Goal: Task Accomplishment & Management: Use online tool/utility

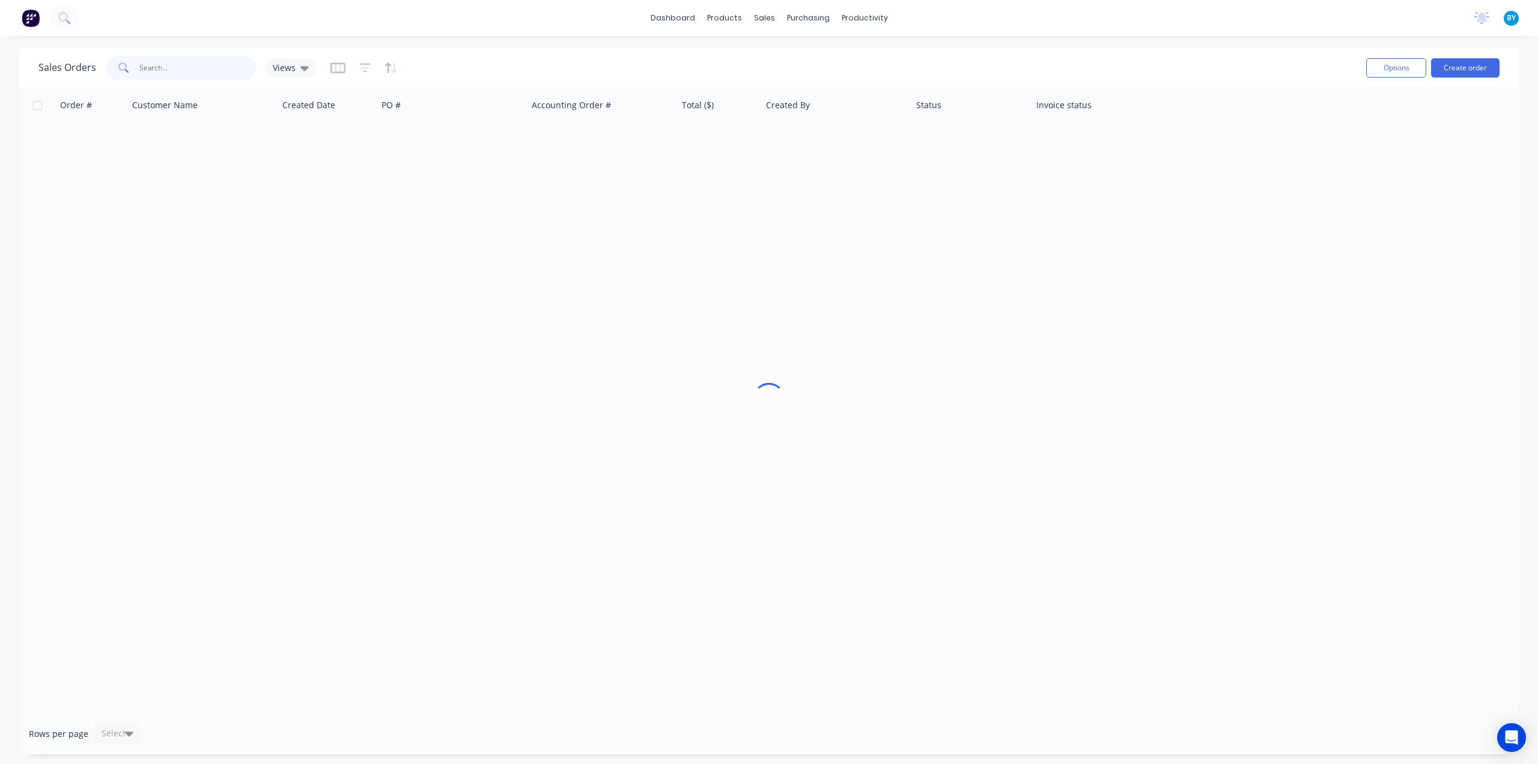
click at [181, 71] on input "text" at bounding box center [197, 68] width 117 height 24
type input "48778"
click at [269, 428] on div "Order # Customer Name Created Date PO # Accounting Order # Total ($) Created By…" at bounding box center [769, 399] width 1500 height 625
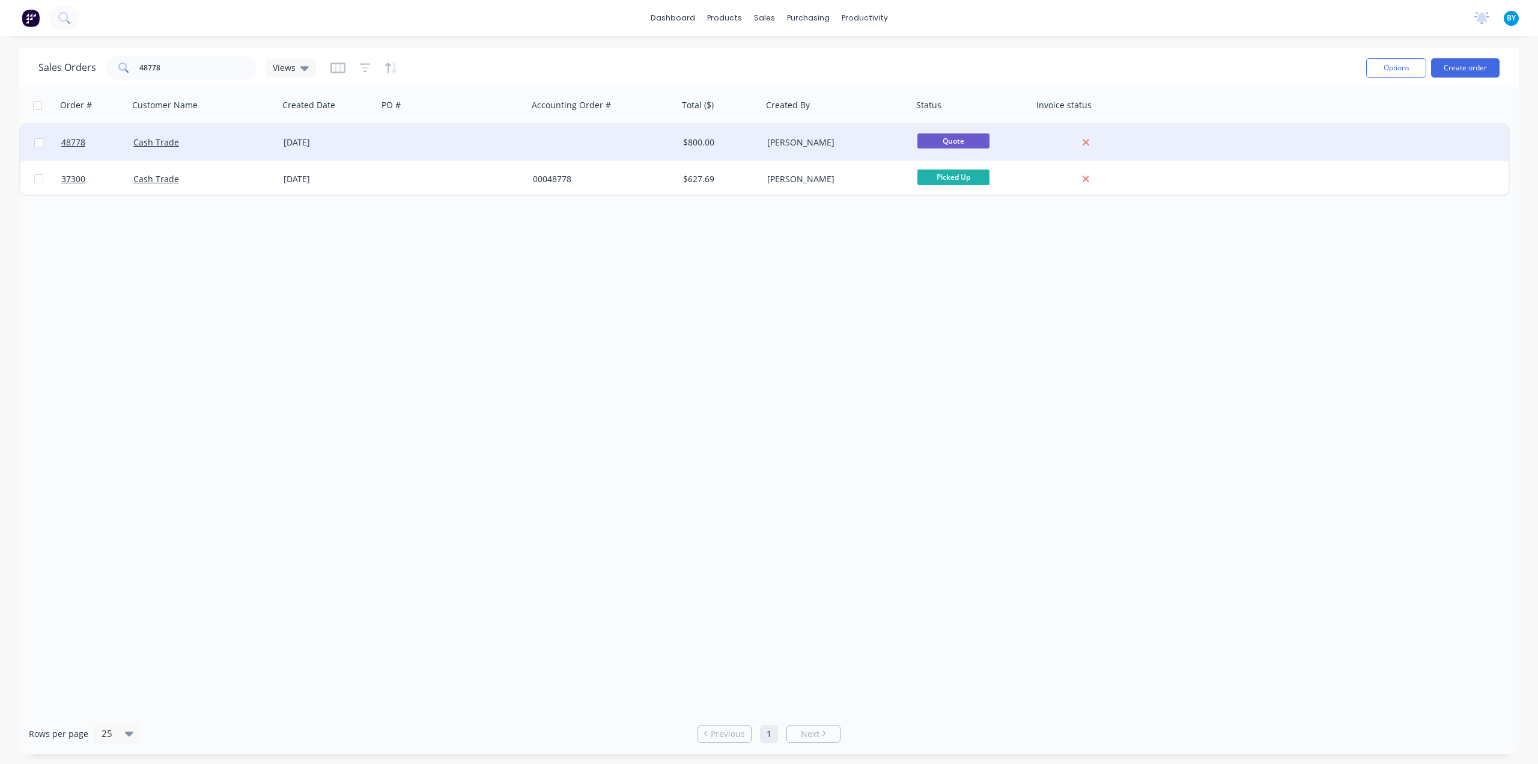
click at [238, 138] on div "Cash Trade" at bounding box center [199, 142] width 133 height 12
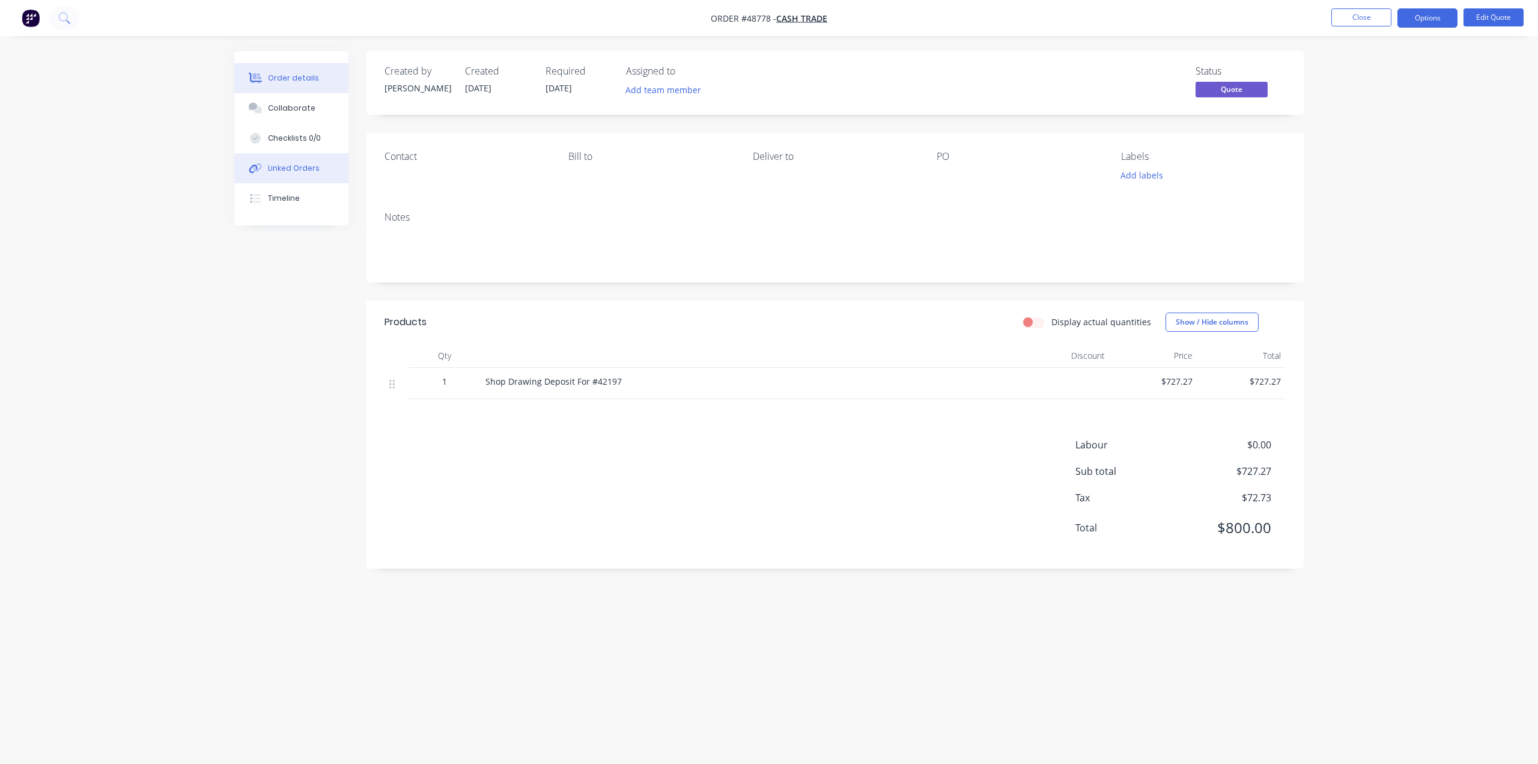
click at [278, 169] on div "Linked Orders" at bounding box center [294, 168] width 52 height 11
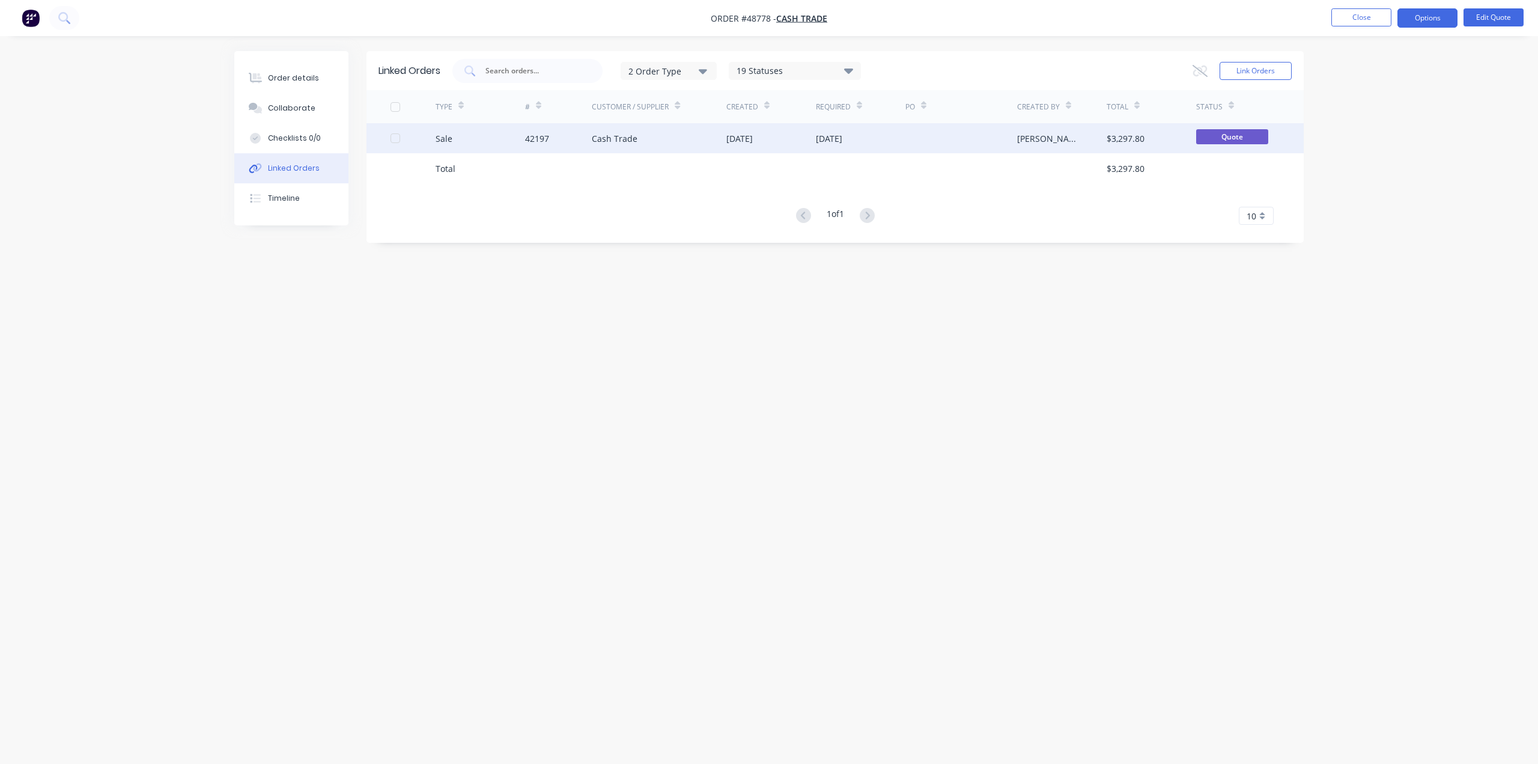
click at [494, 141] on div "Sale" at bounding box center [481, 138] width 90 height 30
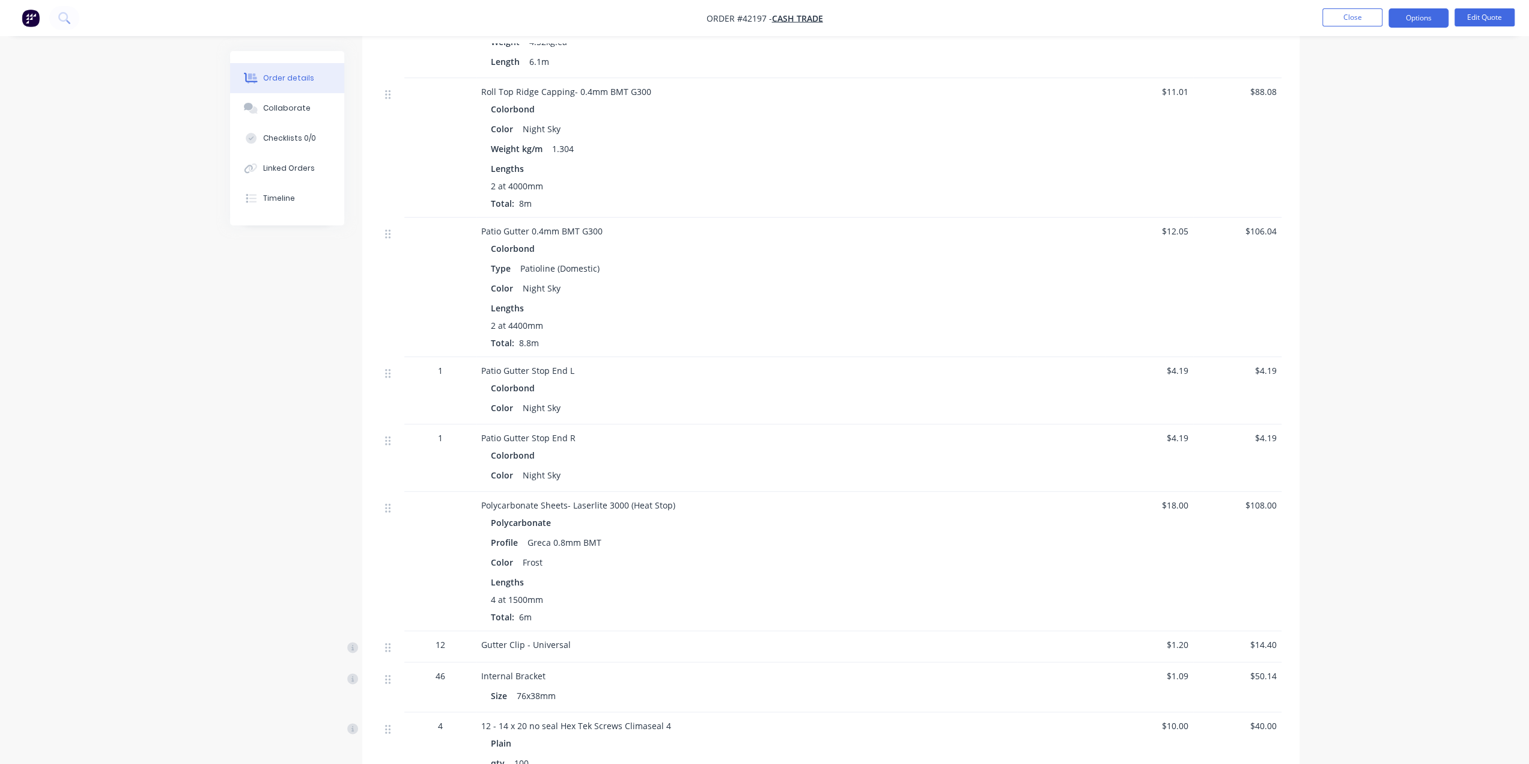
scroll to position [1101, 0]
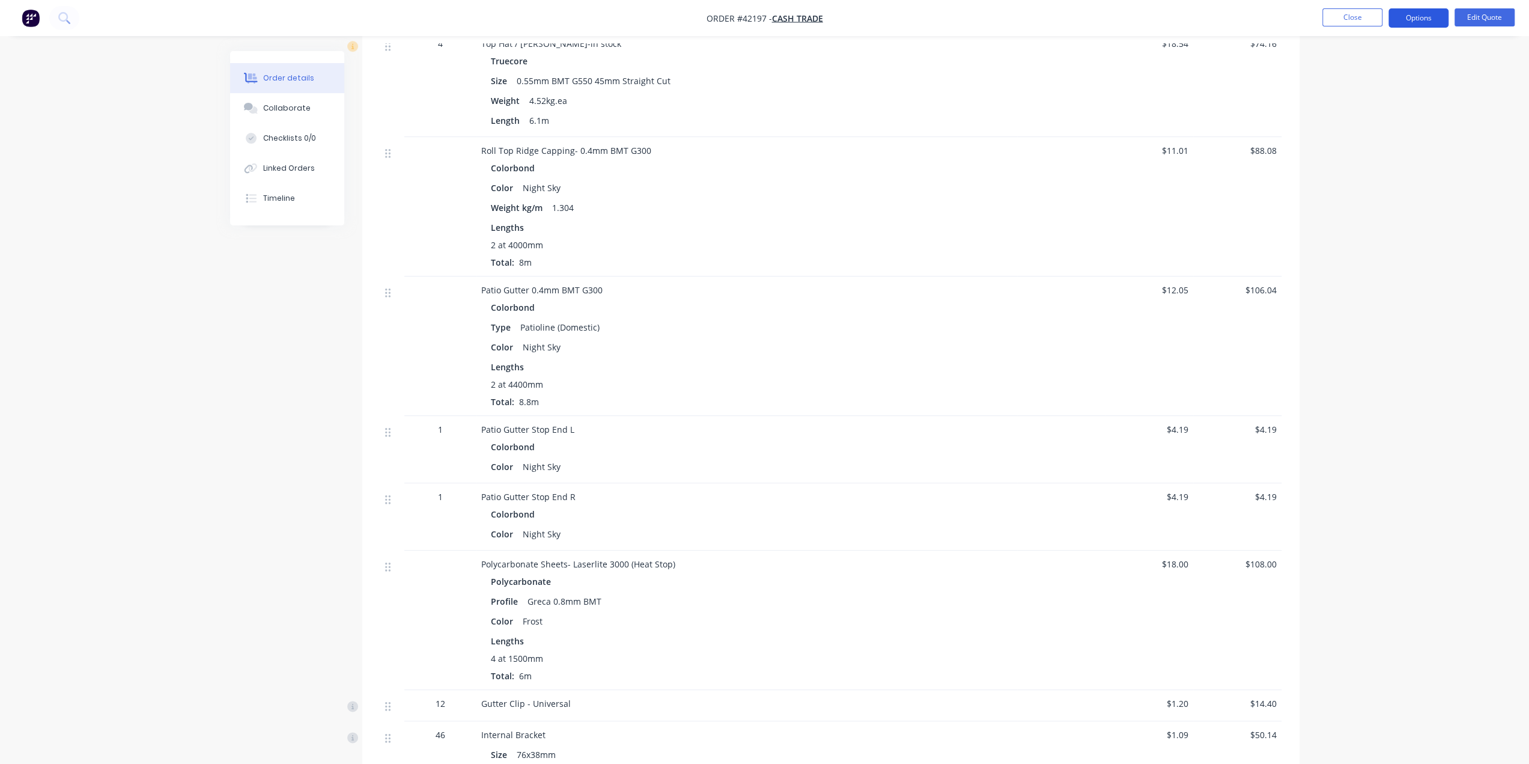
click at [1408, 16] on button "Options" at bounding box center [1419, 17] width 60 height 19
click at [1365, 144] on div "Convert to Order" at bounding box center [1382, 144] width 111 height 17
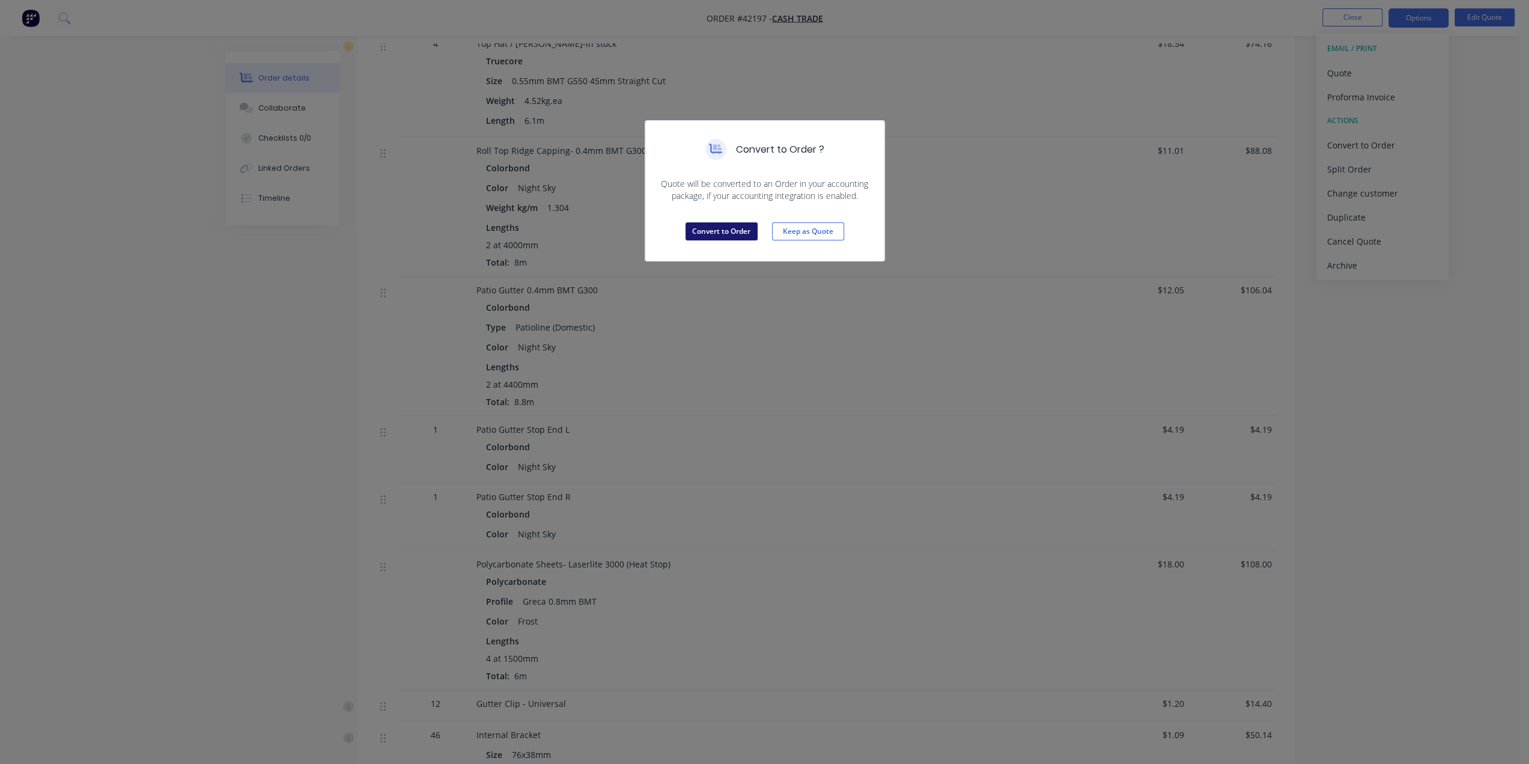
click at [732, 231] on button "Convert to Order" at bounding box center [722, 231] width 72 height 18
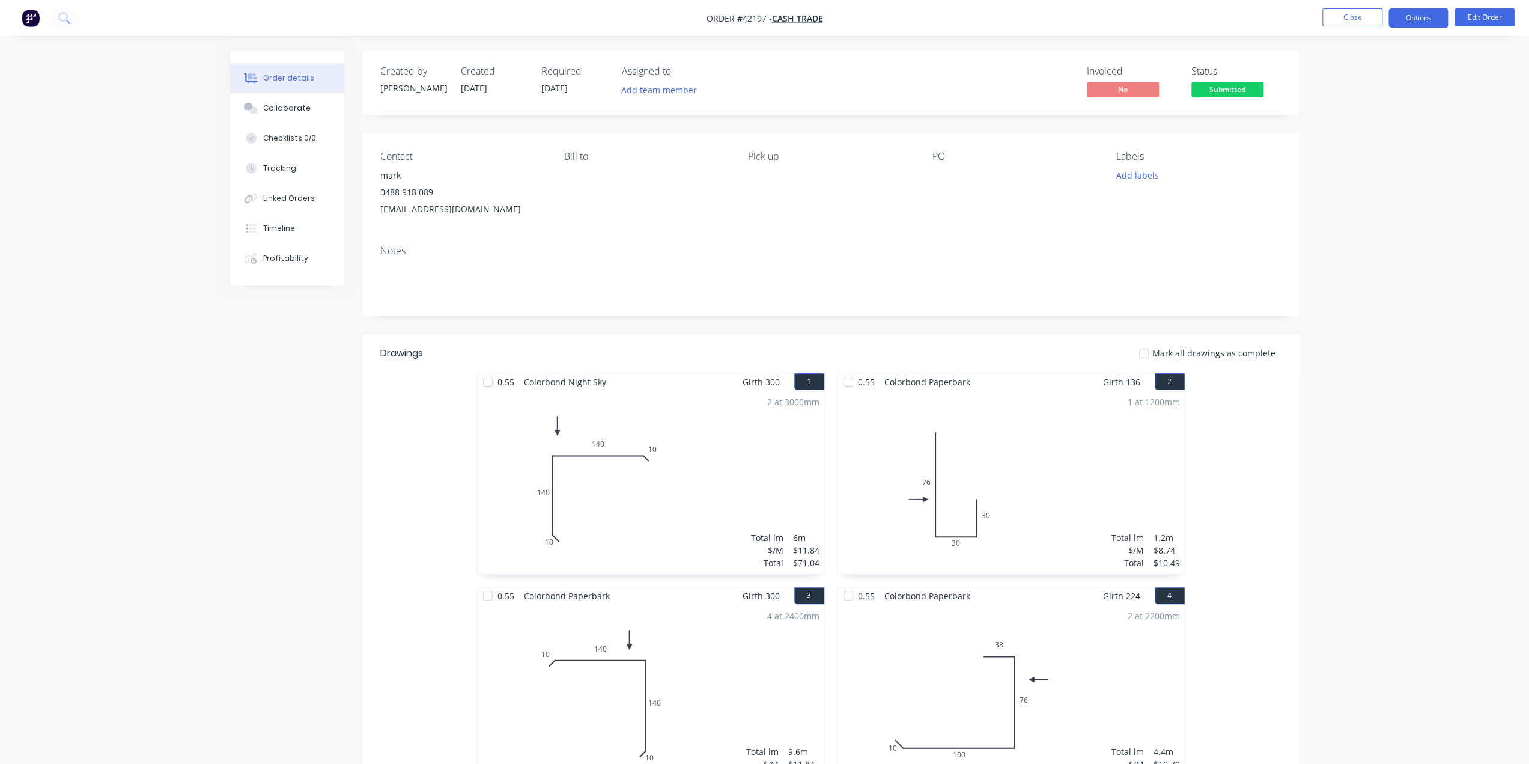
click at [1395, 17] on button "Options" at bounding box center [1419, 17] width 60 height 19
click at [1417, 23] on button "Options" at bounding box center [1419, 17] width 60 height 19
click at [1372, 71] on div "Invoice" at bounding box center [1382, 72] width 111 height 17
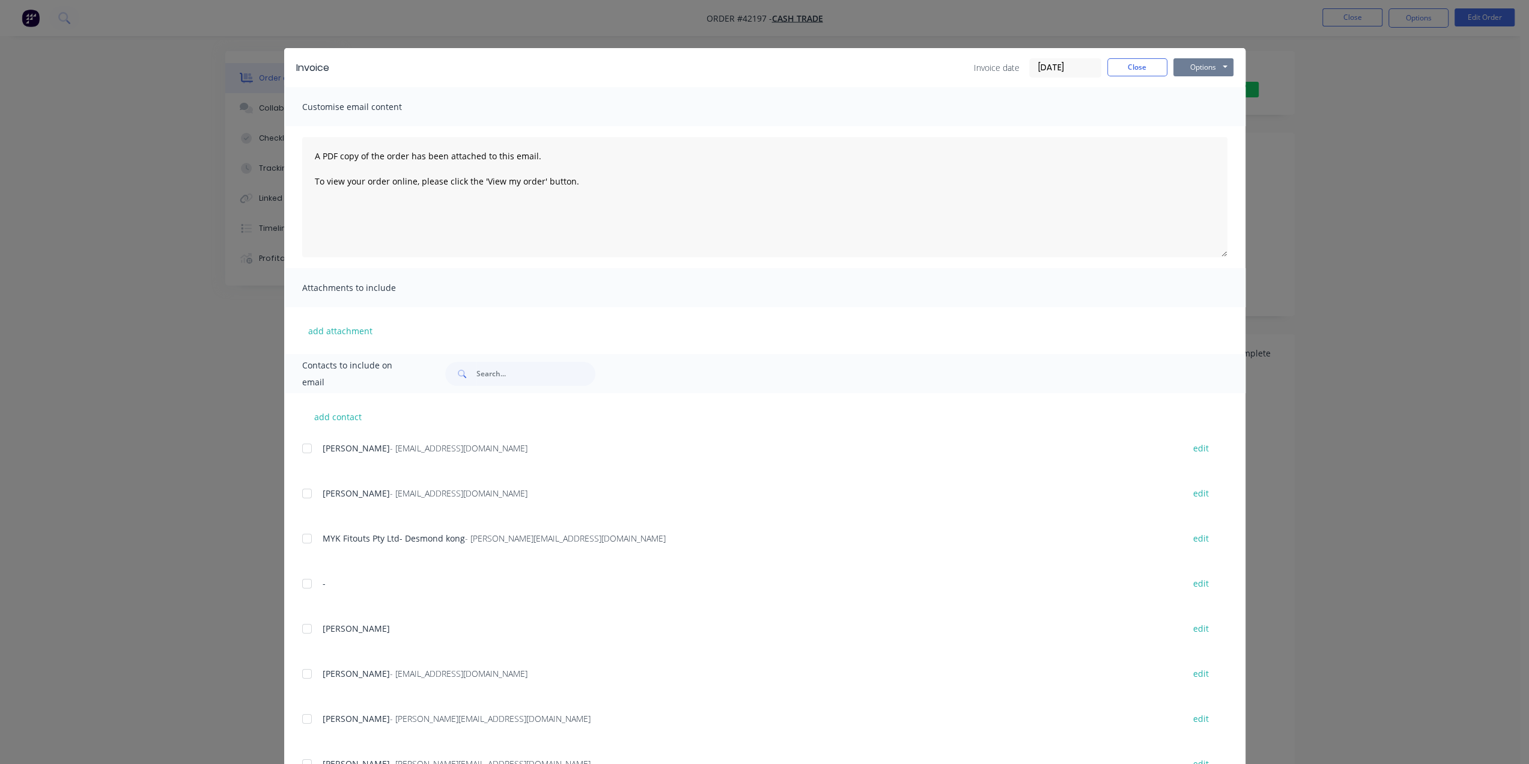
click at [1199, 65] on button "Options" at bounding box center [1203, 67] width 60 height 18
click at [1188, 106] on button "Print" at bounding box center [1211, 109] width 77 height 20
click at [1206, 65] on button "Options" at bounding box center [1203, 67] width 60 height 18
click at [1206, 106] on button "Print" at bounding box center [1211, 109] width 77 height 20
click at [1403, 219] on div "Invoice Invoice date [DATE] Close Options Preview Print Email Customise email c…" at bounding box center [764, 382] width 1529 height 764
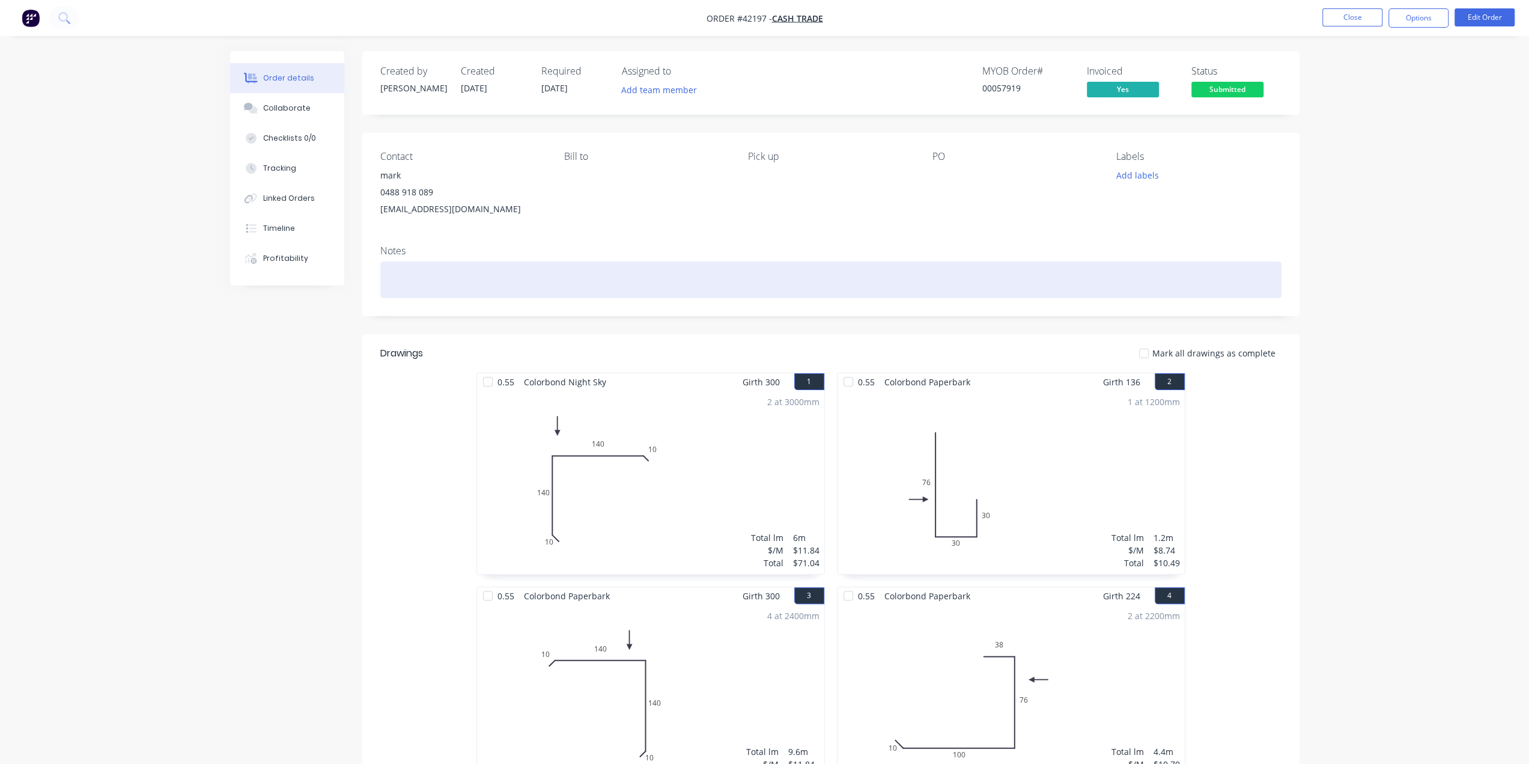
click at [458, 278] on div at bounding box center [830, 279] width 901 height 37
click at [411, 282] on div "$800 deposit paid" at bounding box center [830, 279] width 901 height 37
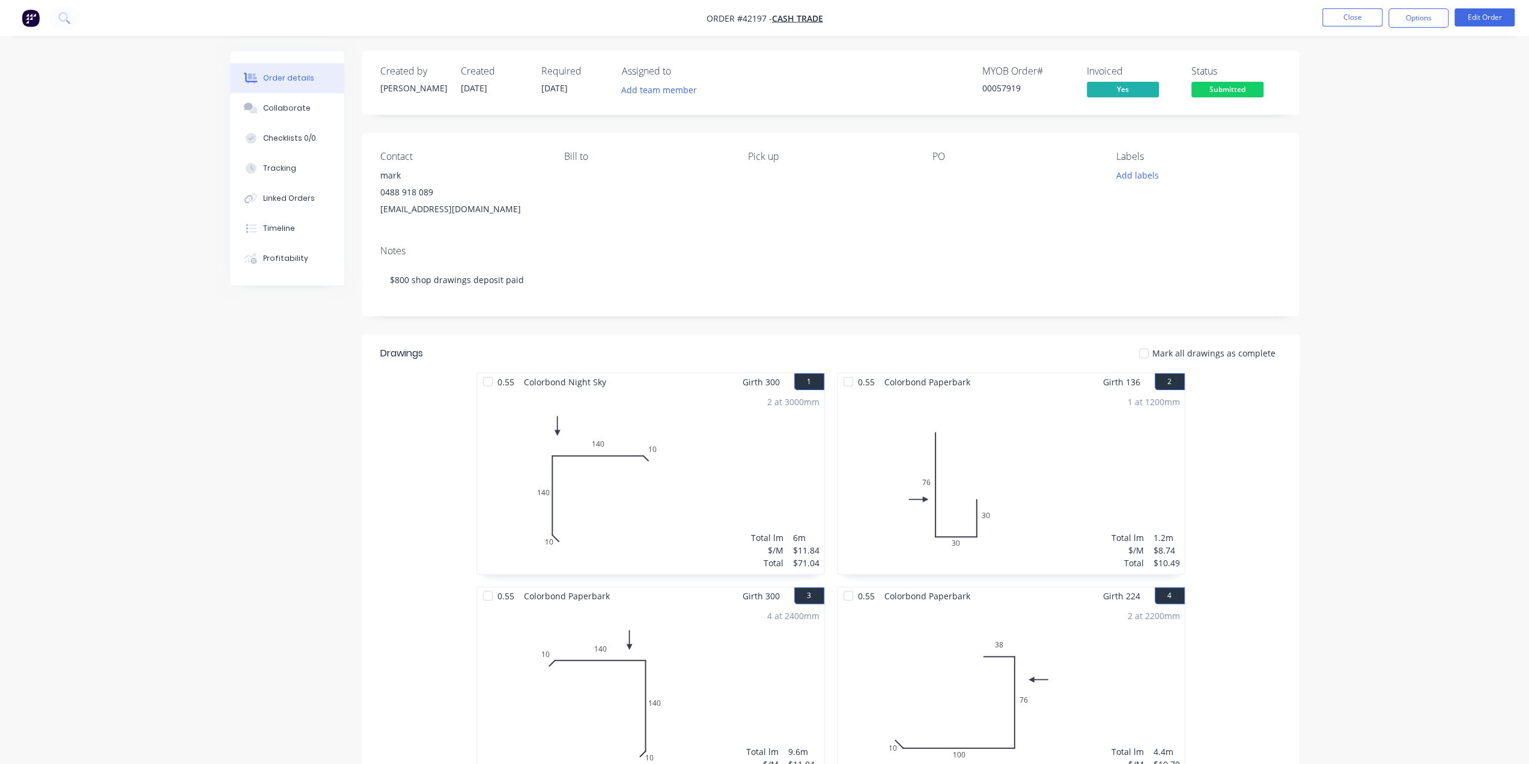
drag, startPoint x: 314, startPoint y: 519, endPoint x: 318, endPoint y: 523, distance: 6.8
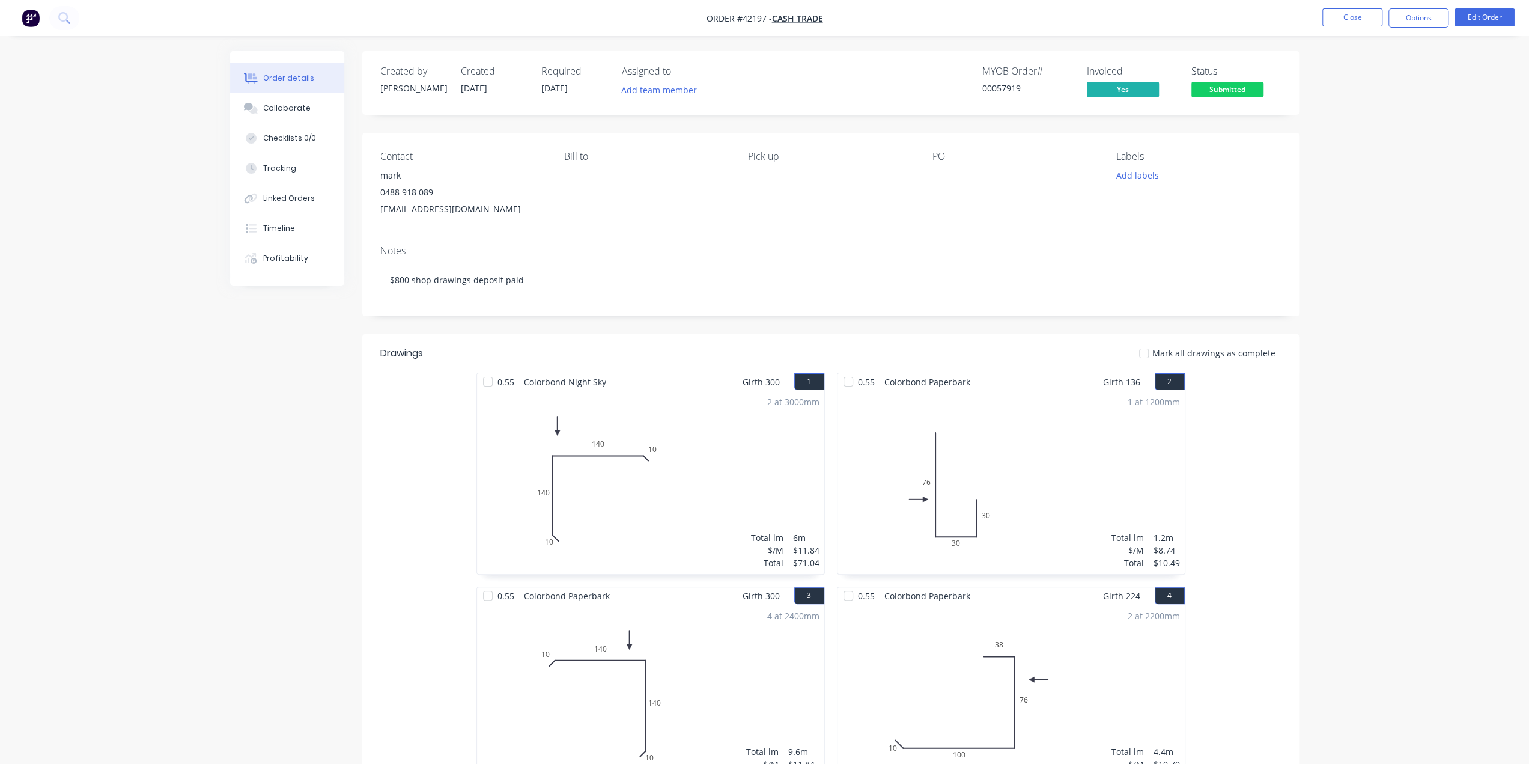
drag, startPoint x: 1405, startPoint y: 307, endPoint x: 1336, endPoint y: 317, distance: 69.8
